Goal: Task Accomplishment & Management: Manage account settings

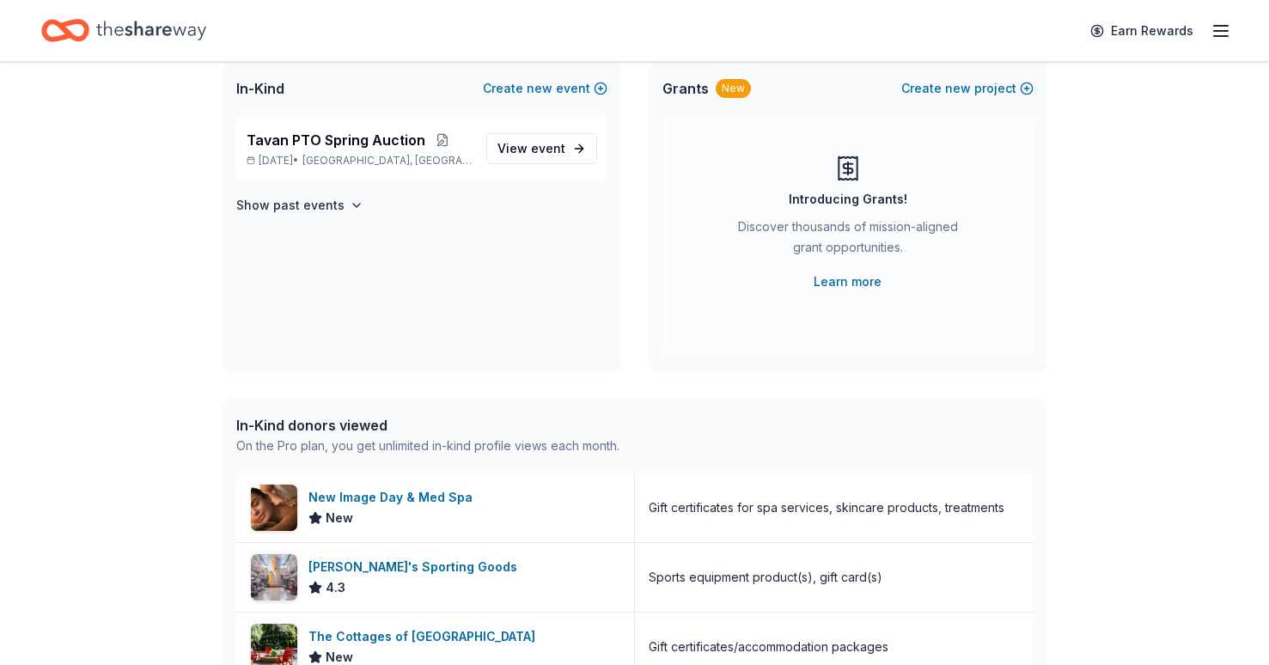
scroll to position [119, 0]
click at [540, 137] on span "View event" at bounding box center [531, 147] width 68 height 21
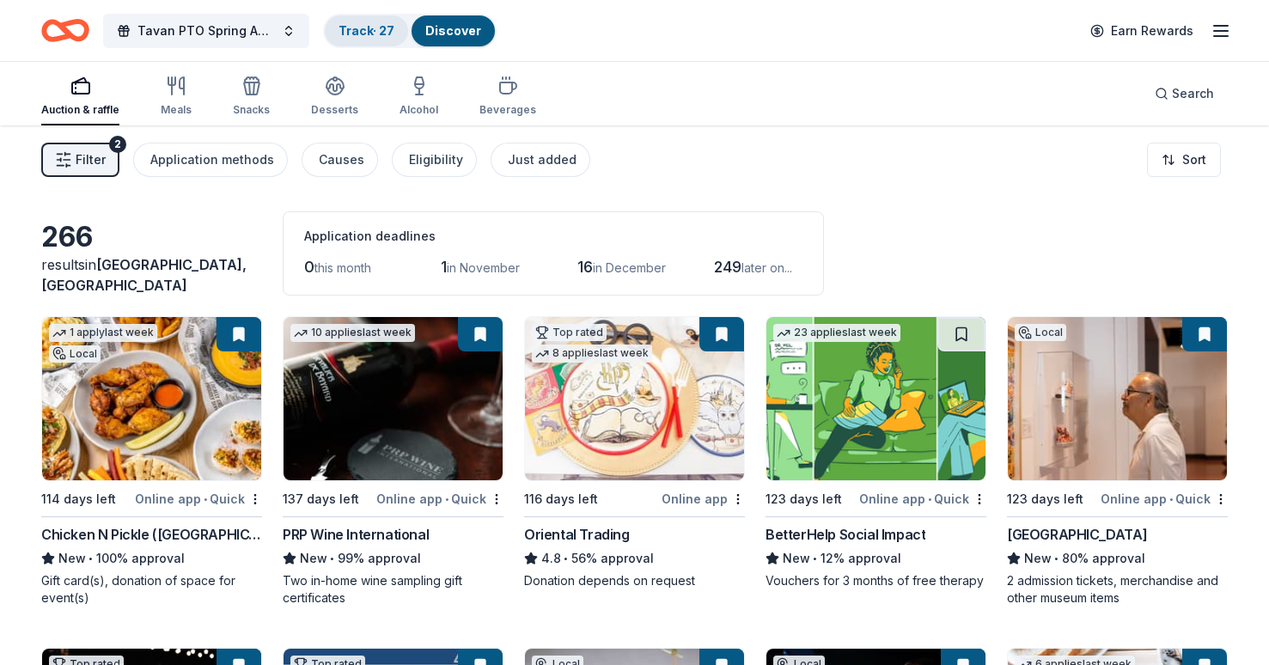
click at [384, 34] on link "Track · 27" at bounding box center [366, 30] width 56 height 15
click at [381, 27] on div "Track · 27" at bounding box center [366, 30] width 83 height 31
click at [373, 21] on div "Track · 27" at bounding box center [366, 30] width 83 height 31
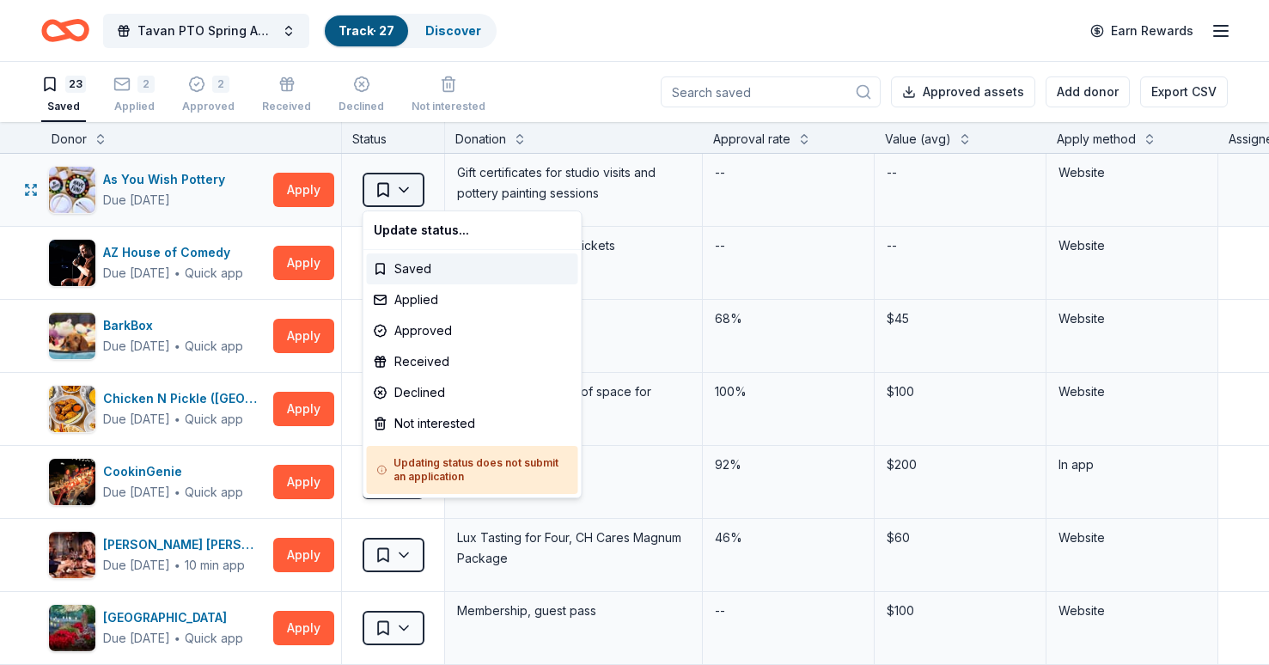
click at [410, 192] on html "Tavan PTO Spring Auction Track · 27 Discover Earn Rewards 23 Saved 2 Applied 2 …" at bounding box center [634, 332] width 1269 height 665
click at [454, 360] on div "Received" at bounding box center [472, 361] width 211 height 31
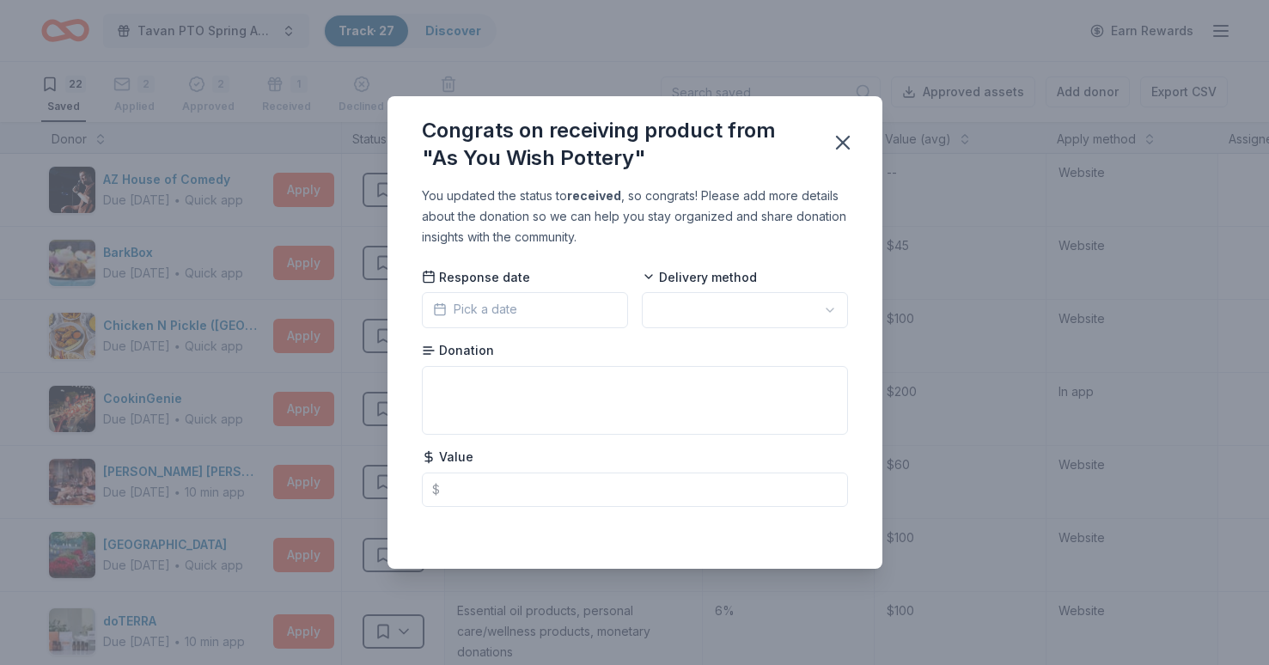
click at [528, 303] on button "Pick a date" at bounding box center [525, 310] width 206 height 36
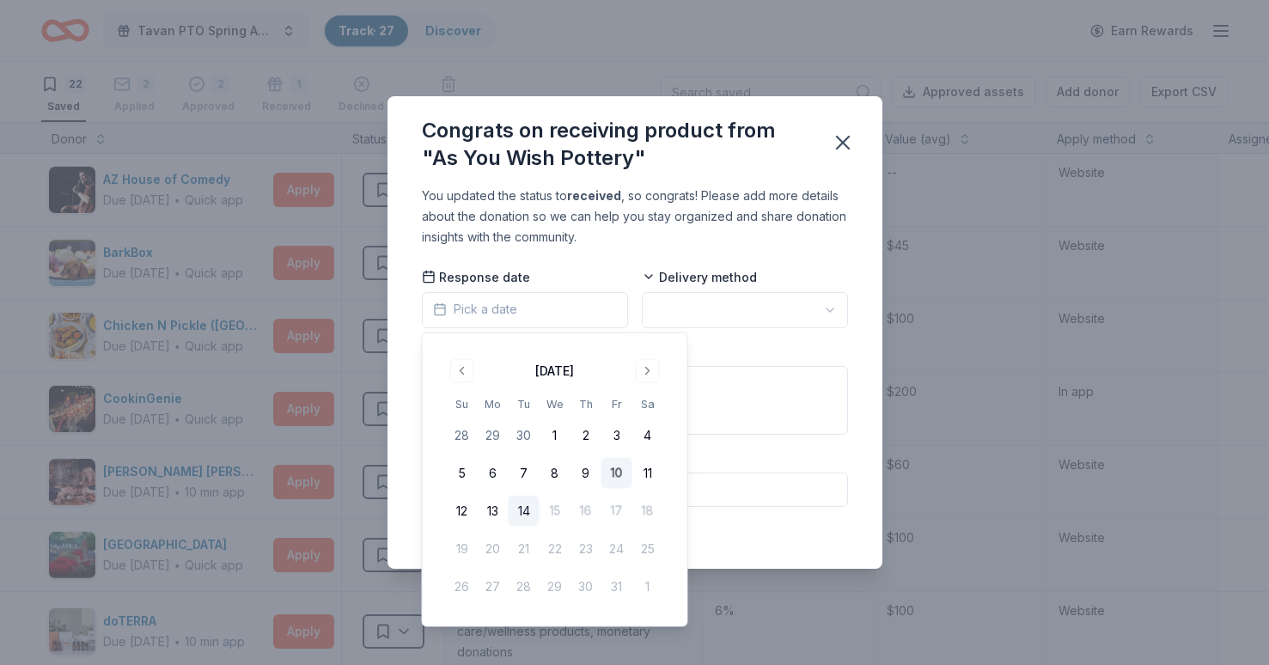
click at [619, 469] on button "10" at bounding box center [616, 473] width 31 height 31
click at [706, 311] on html "Tavan PTO Spring Auction Track · 27 Discover Earn Rewards 22 Saved 2 Applied 2 …" at bounding box center [634, 332] width 1269 height 665
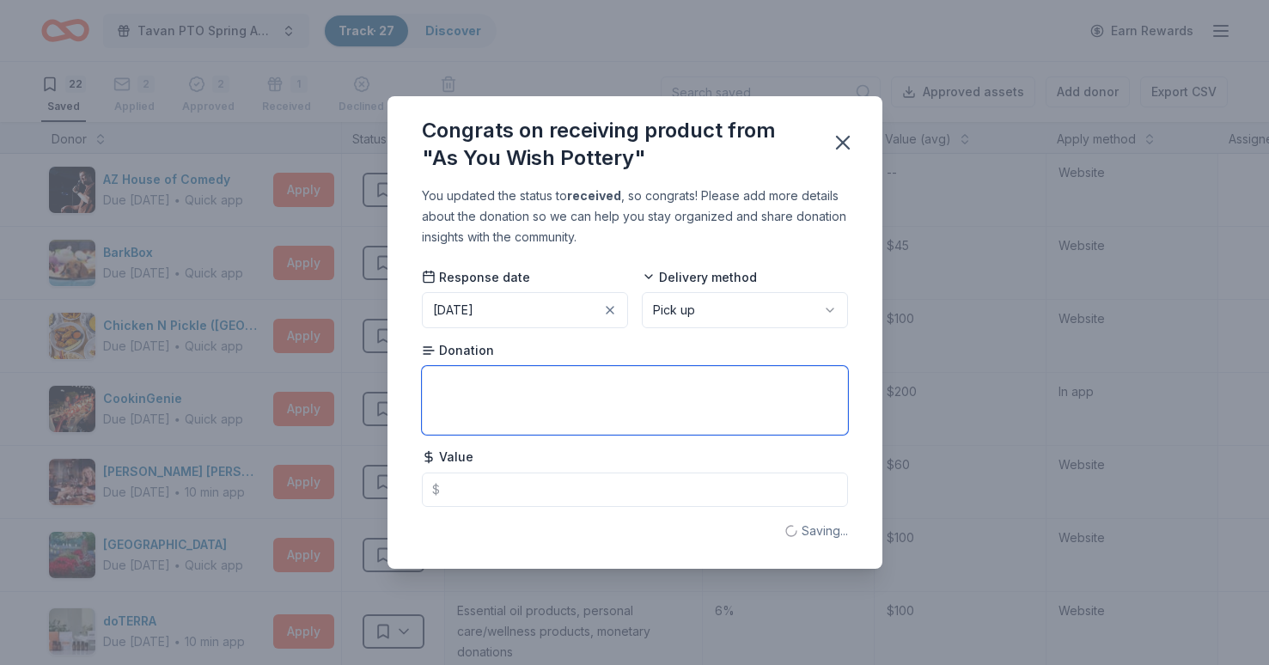
click at [634, 402] on textarea at bounding box center [635, 400] width 426 height 69
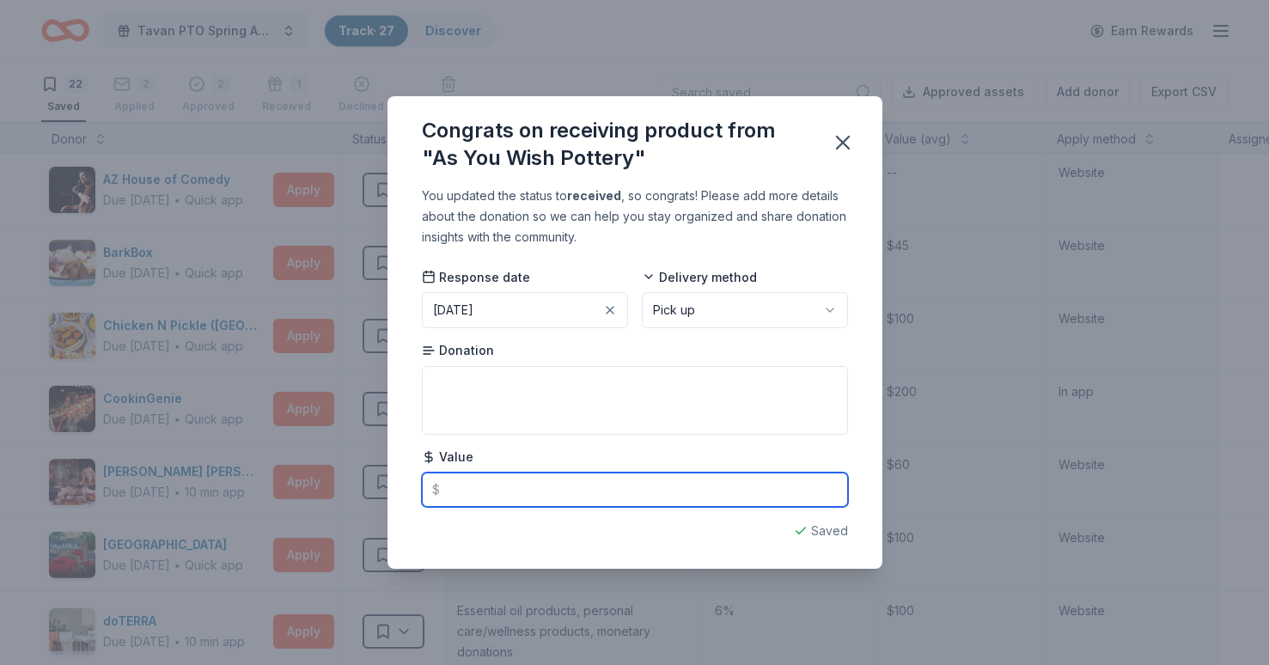
click at [577, 486] on input "text" at bounding box center [635, 490] width 426 height 34
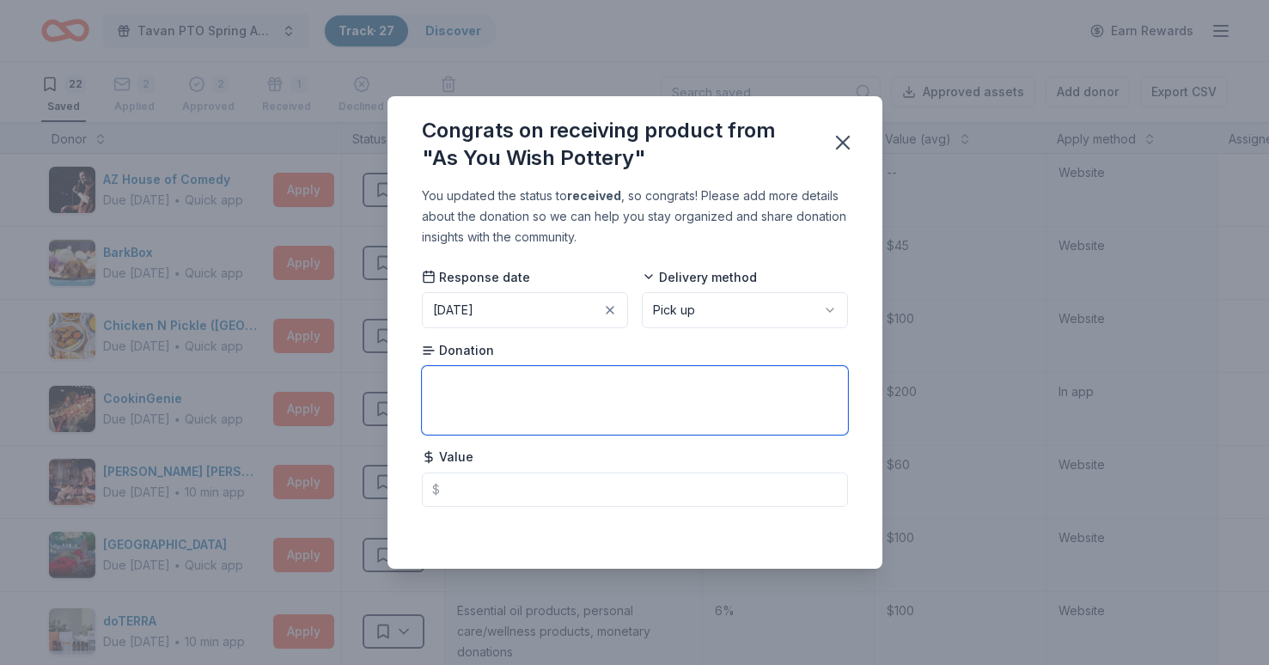
click at [558, 410] on textarea at bounding box center [635, 400] width 426 height 69
drag, startPoint x: 666, startPoint y: 387, endPoint x: 379, endPoint y: 378, distance: 287.1
click at [379, 378] on div "Congrats on receiving product from "As You Wish Pottery" You updated the status…" at bounding box center [634, 332] width 1269 height 665
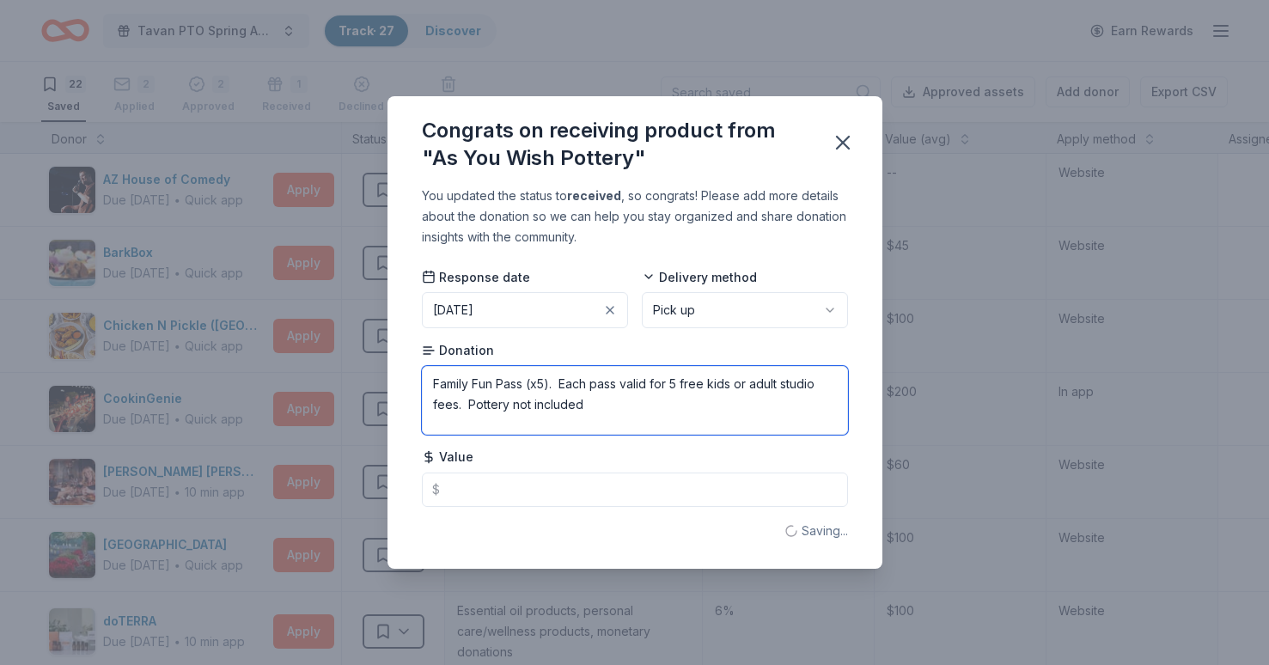
type textarea "Family Fun Pass (x5). Each pass valid for 5 free kids or adult studio fees. Pot…"
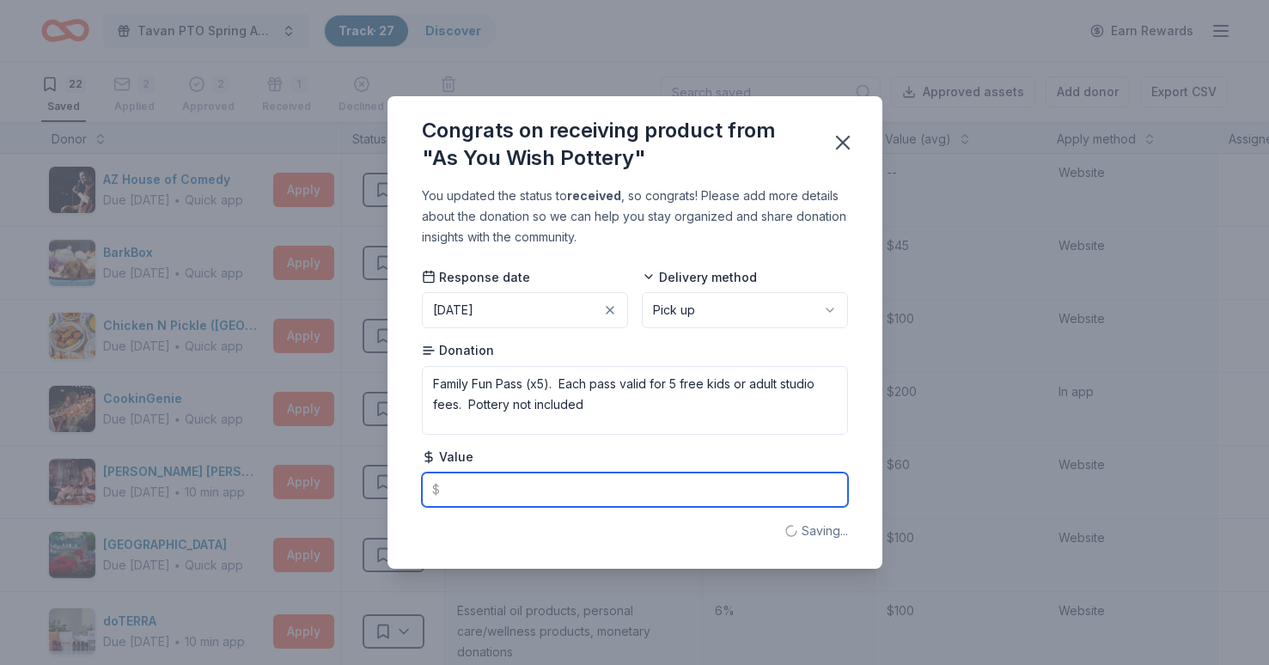
click at [514, 489] on input "text" at bounding box center [635, 490] width 426 height 34
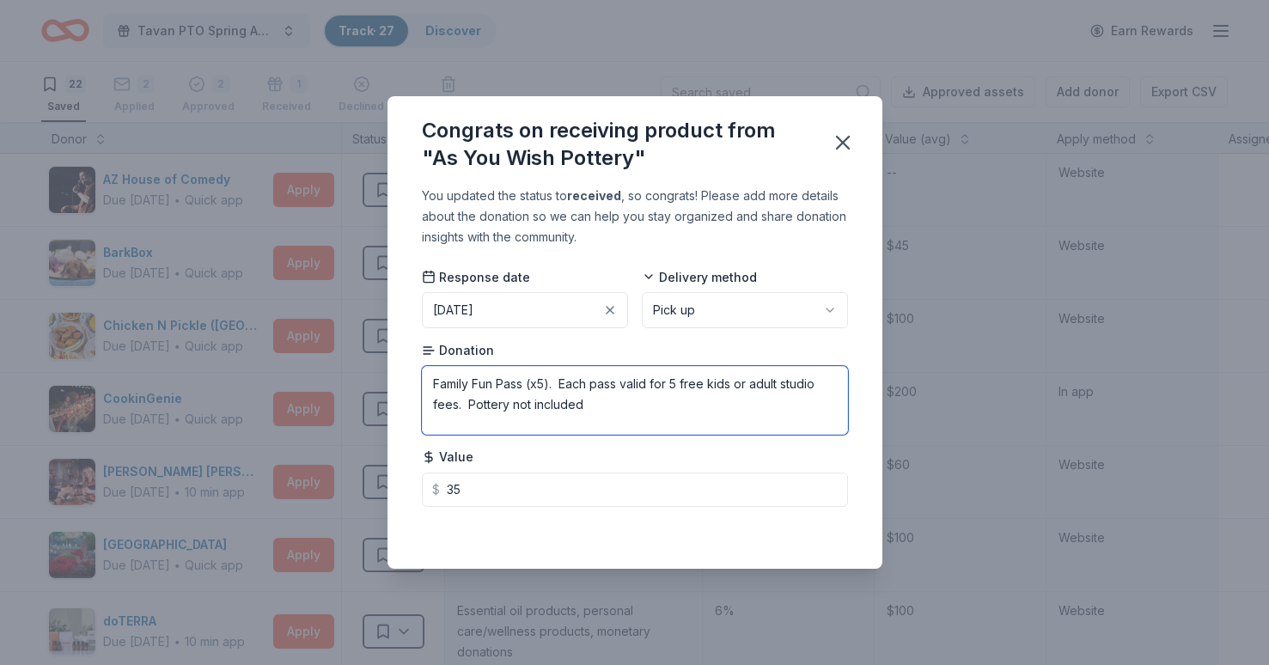
type input "35.00"
click at [627, 404] on textarea "Family Fun Pass (x5). Each pass valid for 5 free kids or adult studio fees. Pot…" at bounding box center [635, 400] width 426 height 69
drag, startPoint x: 434, startPoint y: 383, endPoint x: 605, endPoint y: 412, distance: 173.4
click at [605, 412] on textarea "Family Fun Pass (x5). Each pass valid for 5 free kids or adult studio fees. Pot…" at bounding box center [635, 400] width 426 height 69
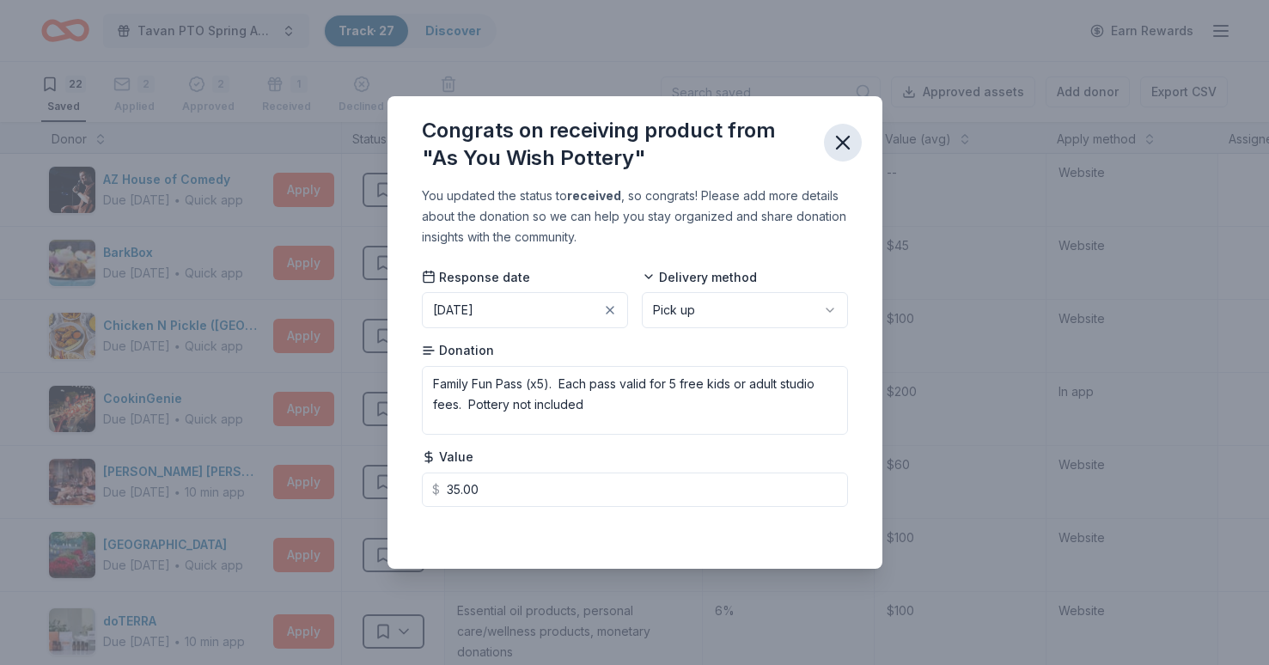
click at [839, 138] on icon "button" at bounding box center [843, 143] width 12 height 12
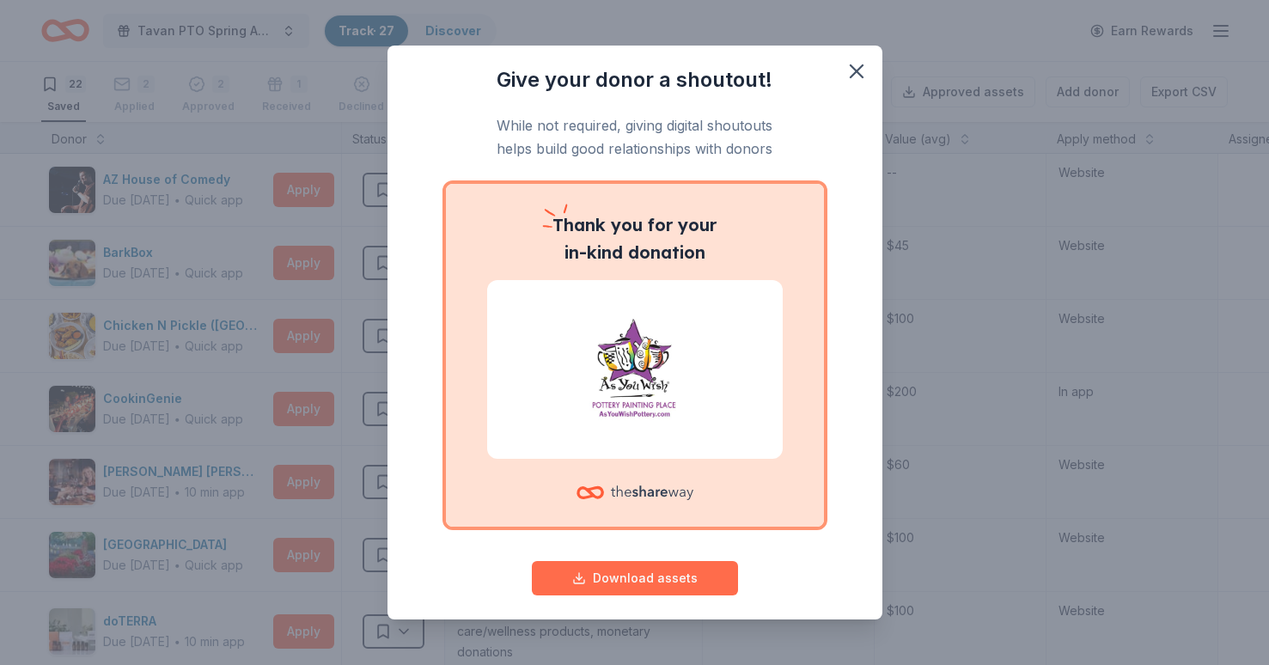
click at [631, 583] on button "Download assets" at bounding box center [635, 578] width 206 height 34
click at [856, 70] on icon "button" at bounding box center [857, 71] width 12 height 12
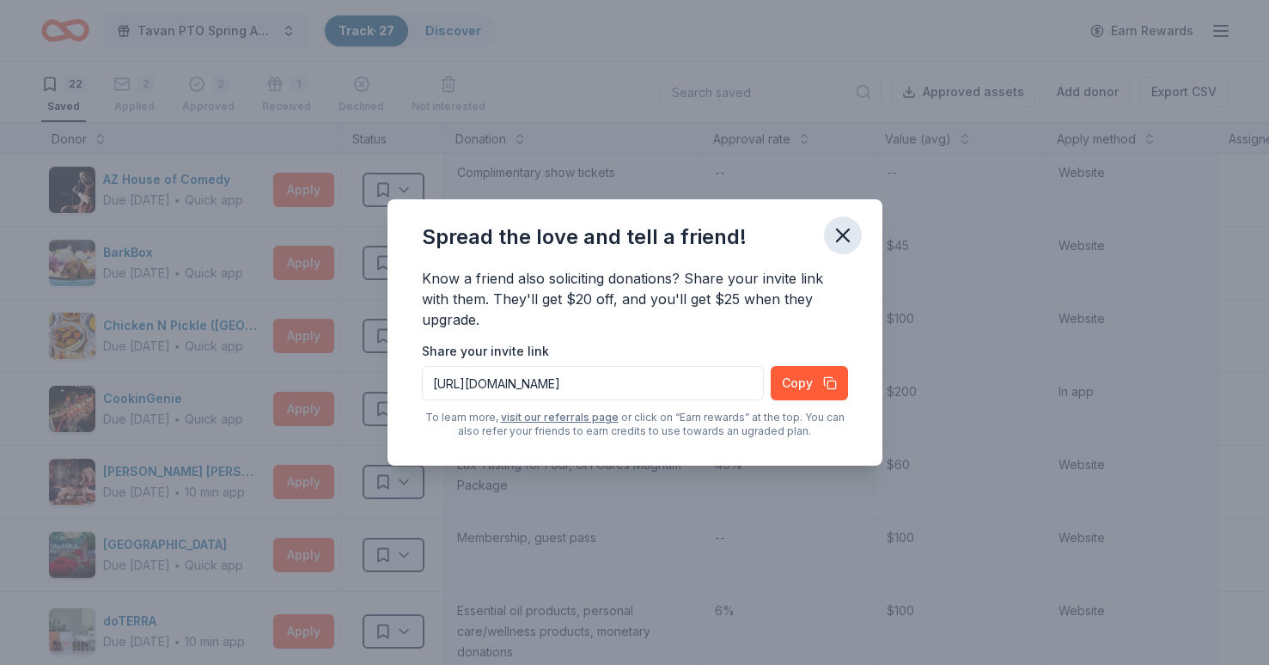
click at [846, 231] on icon "button" at bounding box center [843, 235] width 12 height 12
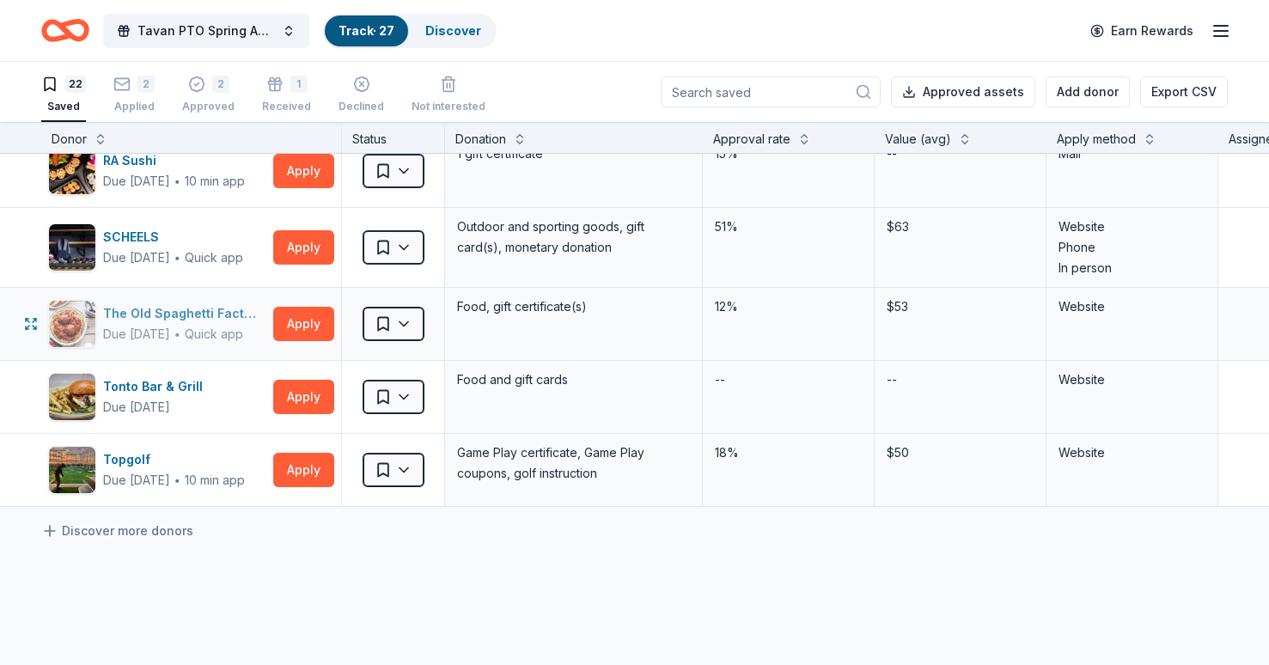
scroll to position [1290, 0]
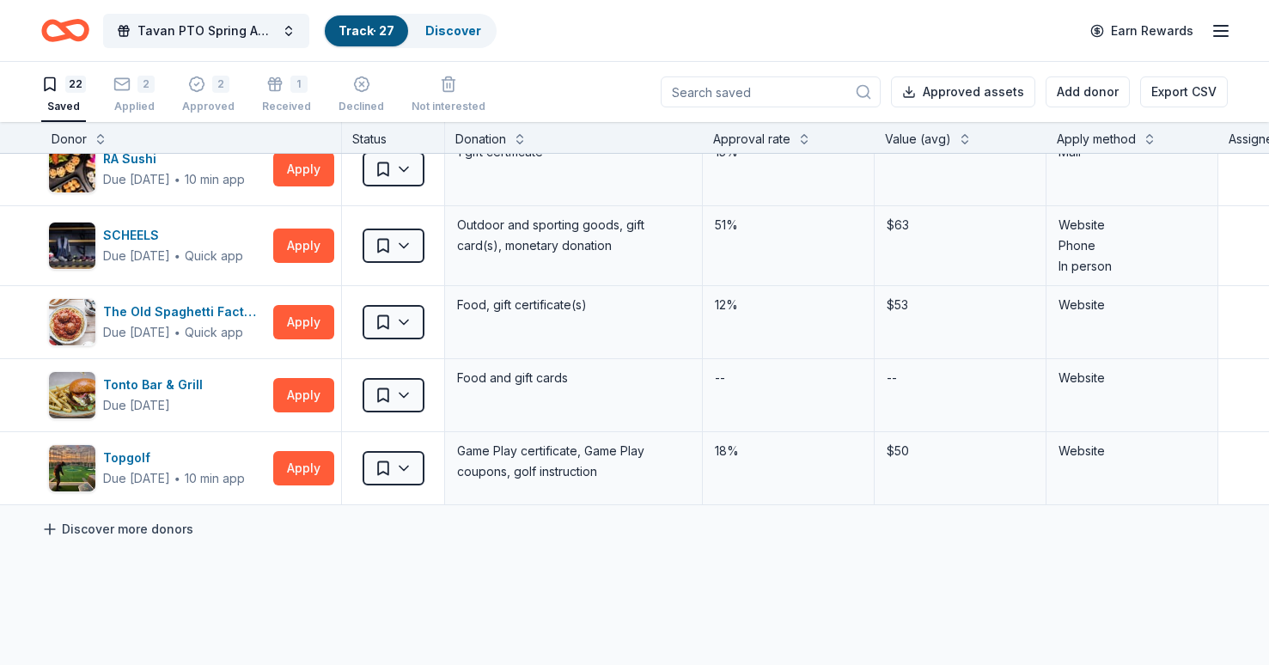
click at [163, 523] on link "Discover more donors" at bounding box center [117, 529] width 152 height 21
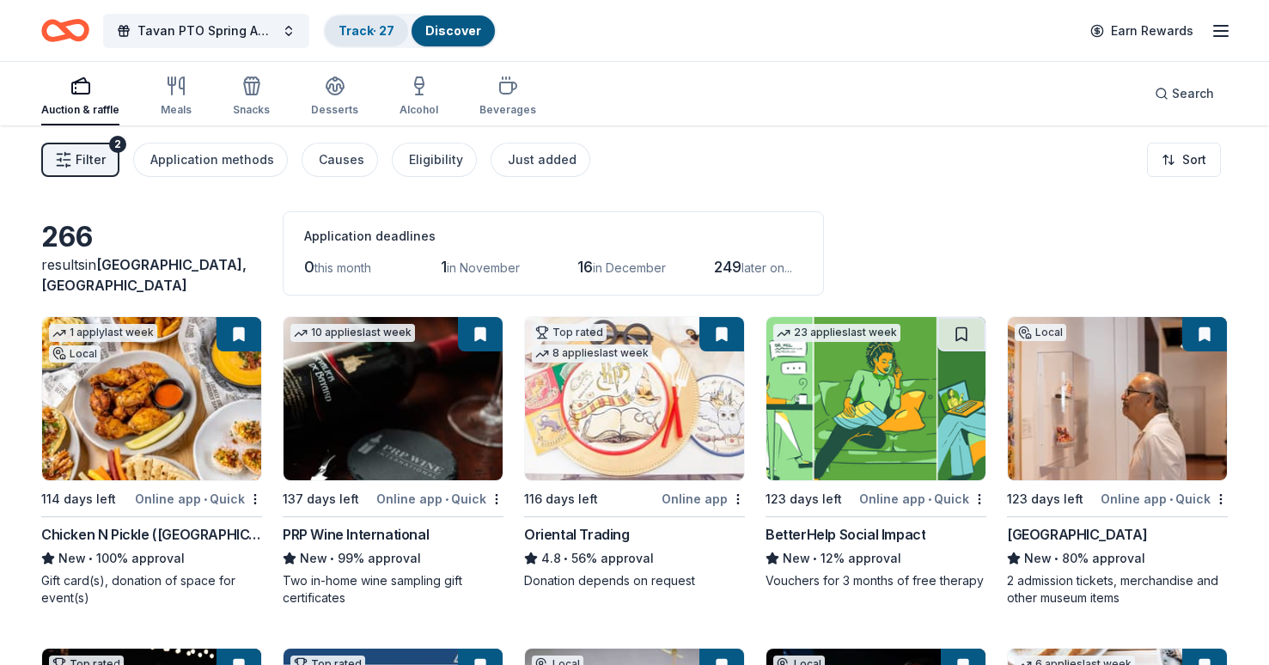
click at [374, 30] on link "Track · 27" at bounding box center [366, 30] width 56 height 15
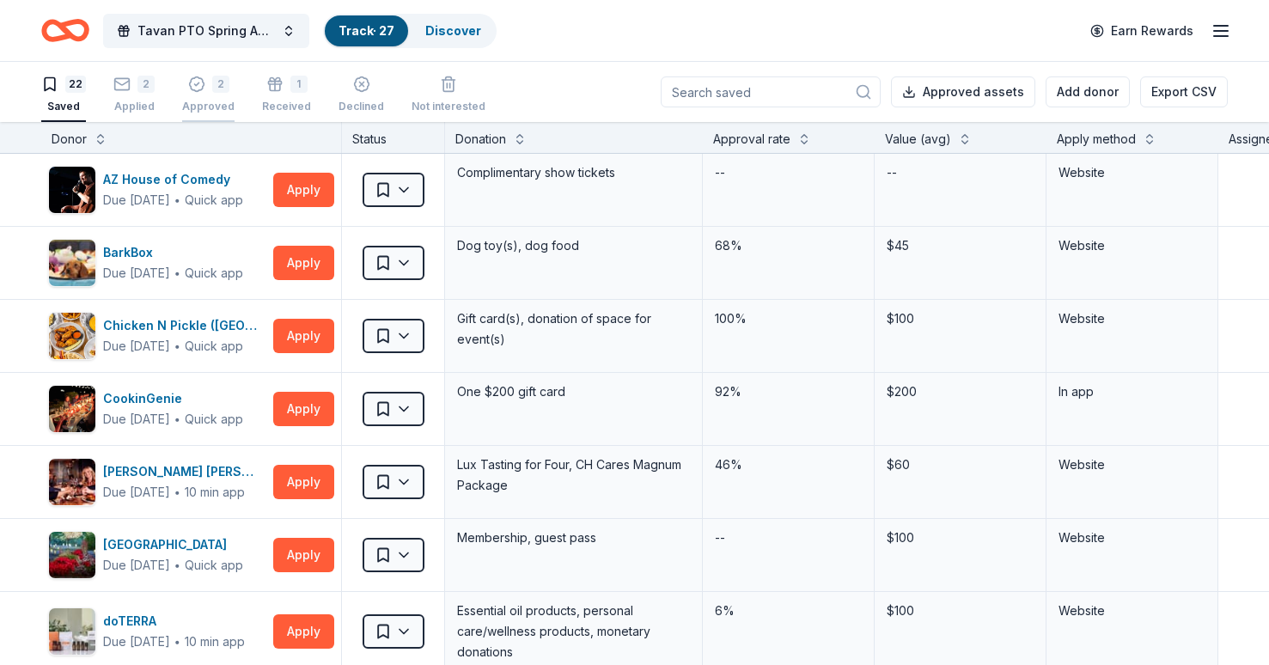
click at [219, 97] on div "2 Approved" at bounding box center [208, 95] width 52 height 38
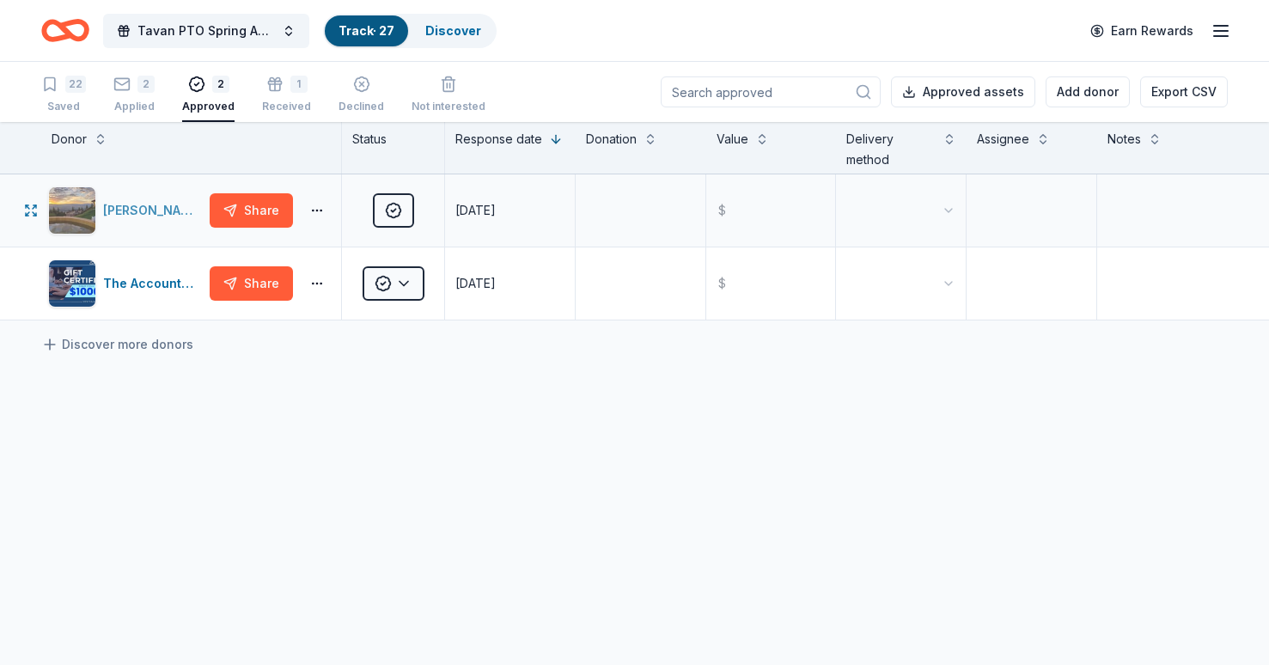
click at [132, 204] on div "[PERSON_NAME] [GEOGRAPHIC_DATA] and Retreat" at bounding box center [153, 210] width 100 height 21
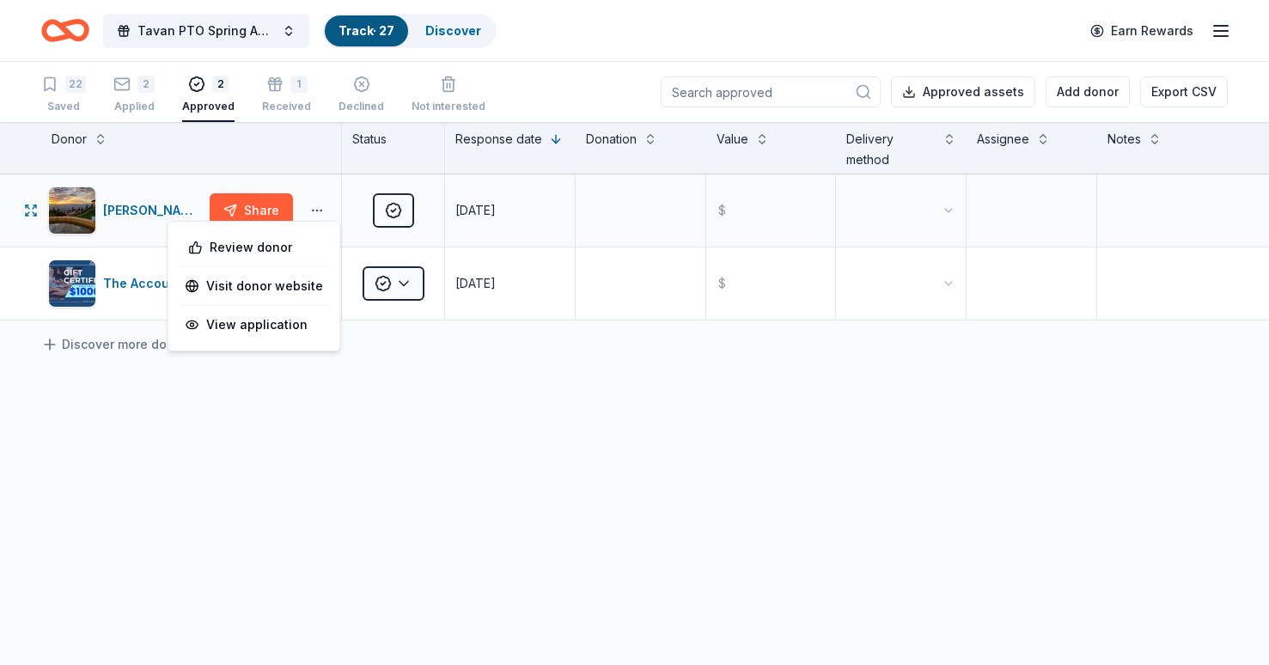
click at [318, 209] on button "button" at bounding box center [317, 211] width 34 height 14
click at [439, 392] on div "[PERSON_NAME] [GEOGRAPHIC_DATA] and Retreat Share Approved [DATE] $ The Account…" at bounding box center [634, 408] width 1269 height 469
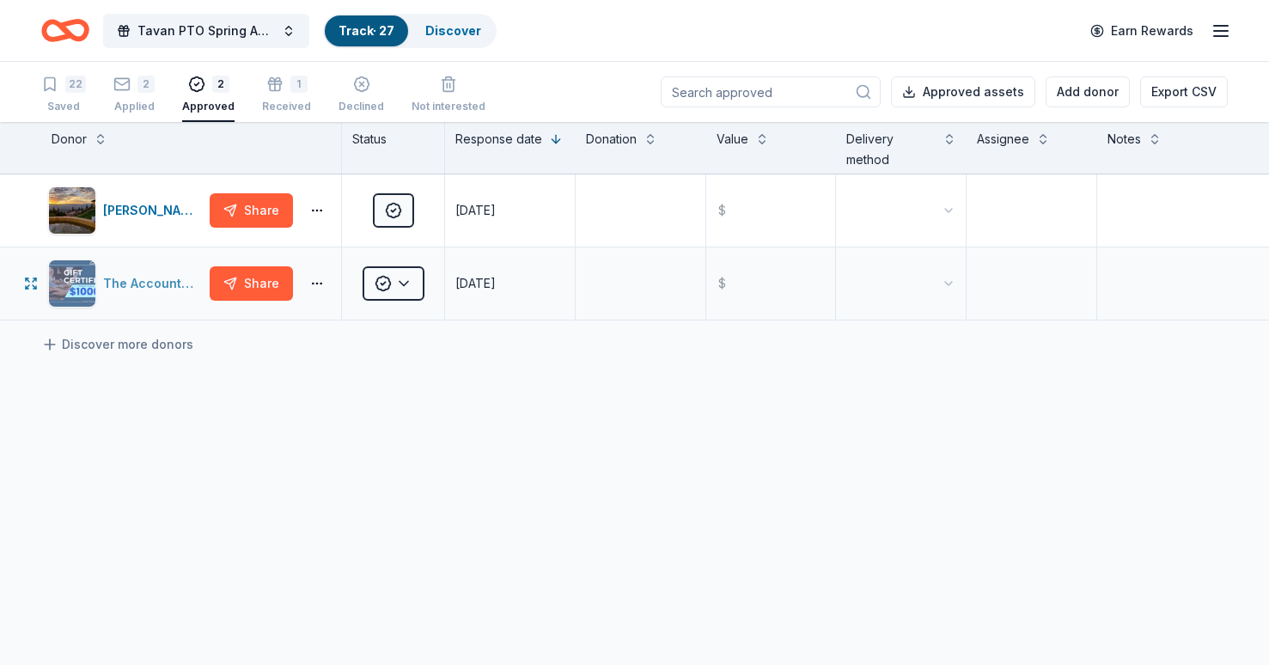
click at [170, 290] on div "The Accounting Doctor" at bounding box center [153, 283] width 100 height 21
click at [448, 28] on link "Discover" at bounding box center [453, 30] width 56 height 15
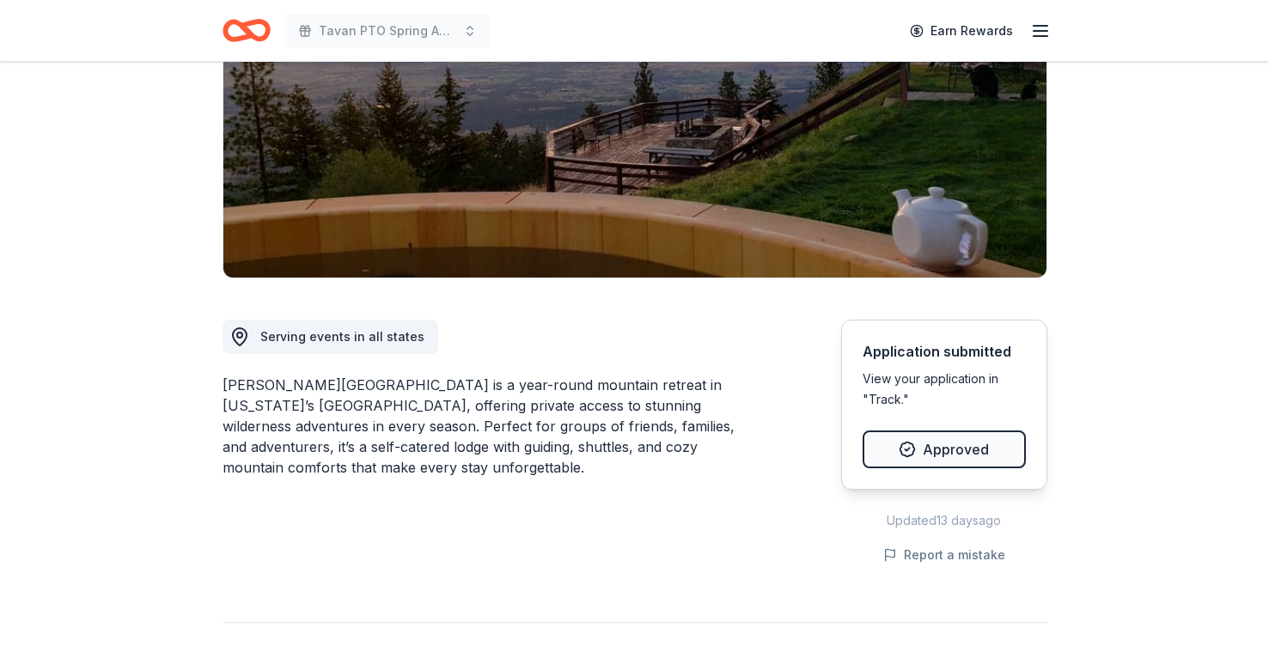
scroll to position [290, 0]
